Goal: Task Accomplishment & Management: Manage account settings

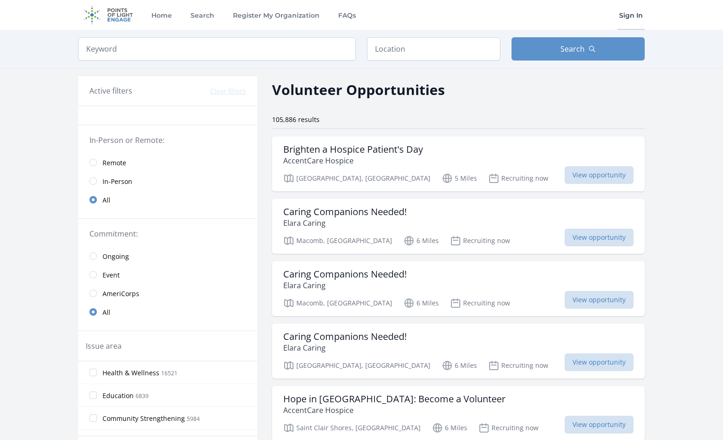
click at [637, 11] on link "Sign In" at bounding box center [630, 15] width 27 height 30
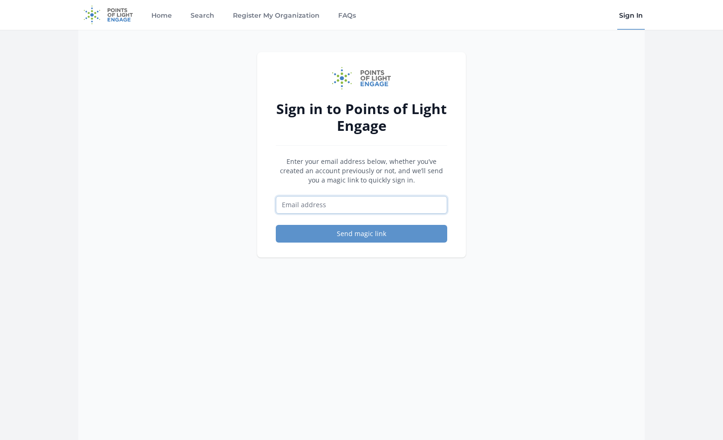
click at [440, 210] on input "Email address" at bounding box center [361, 205] width 171 height 18
click at [293, 207] on input "Email address" at bounding box center [361, 205] width 171 height 18
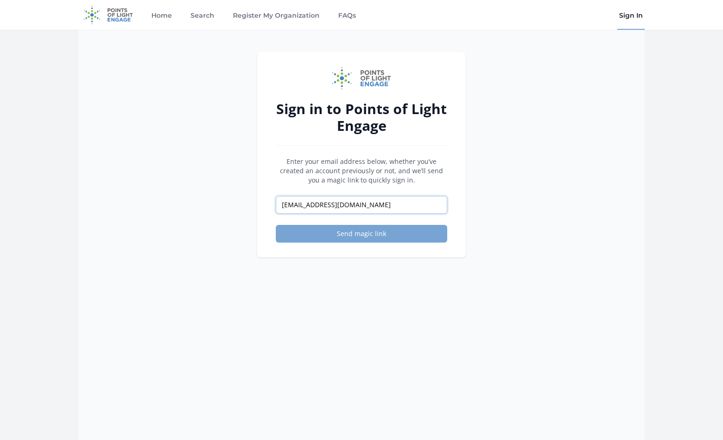
type input "[EMAIL_ADDRESS][DOMAIN_NAME]"
click at [352, 227] on button "Send magic link" at bounding box center [361, 234] width 171 height 18
